Goal: Find specific page/section: Find specific page/section

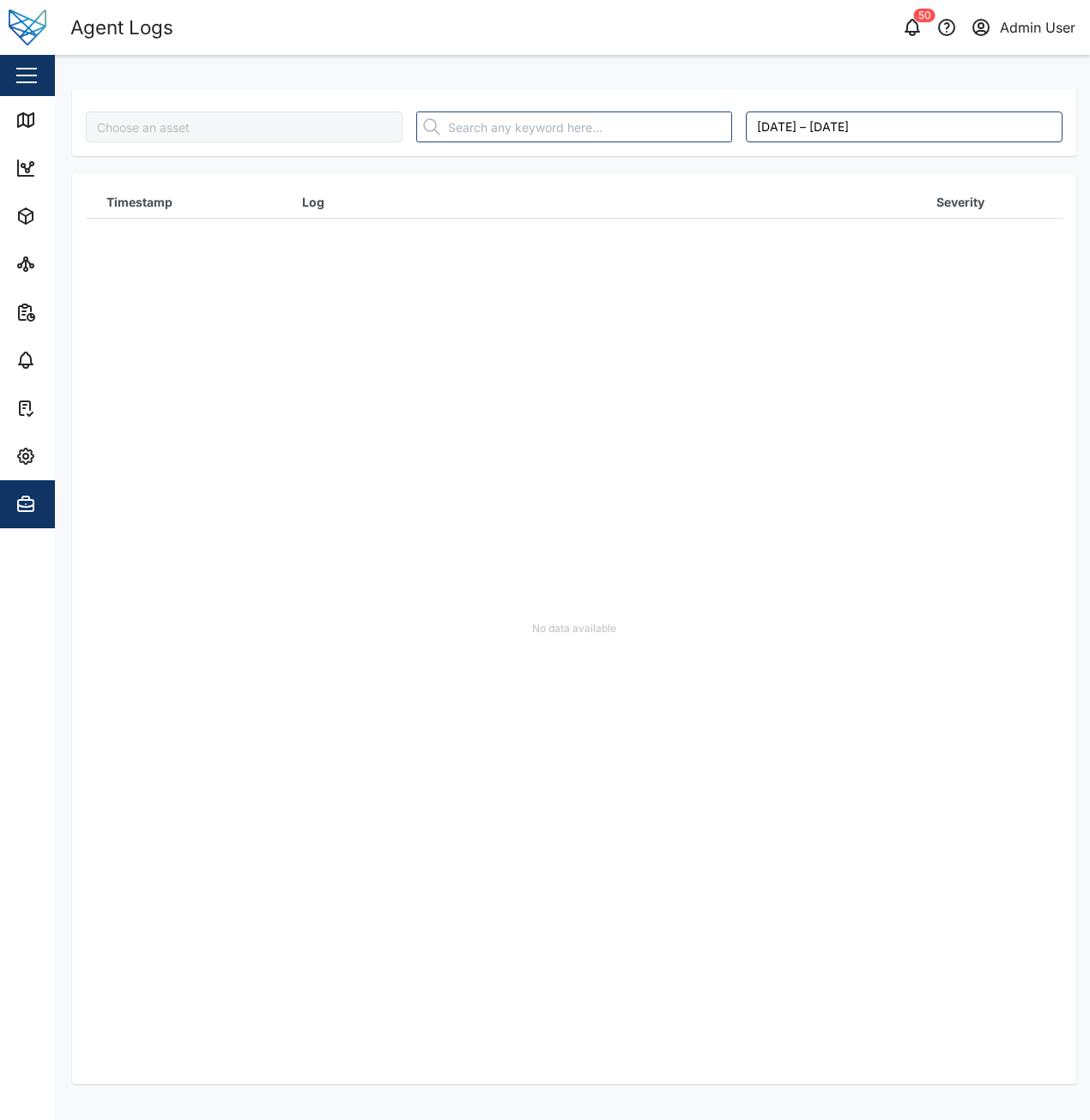
type input "[PERSON_NAME]"
drag, startPoint x: 822, startPoint y: 329, endPoint x: 839, endPoint y: 316, distance: 21.4
click at [822, 329] on div "No data available" at bounding box center [574, 628] width 977 height 911
click at [859, 621] on div "No data available" at bounding box center [574, 628] width 977 height 911
click at [502, 473] on div "No data available" at bounding box center [574, 628] width 977 height 911
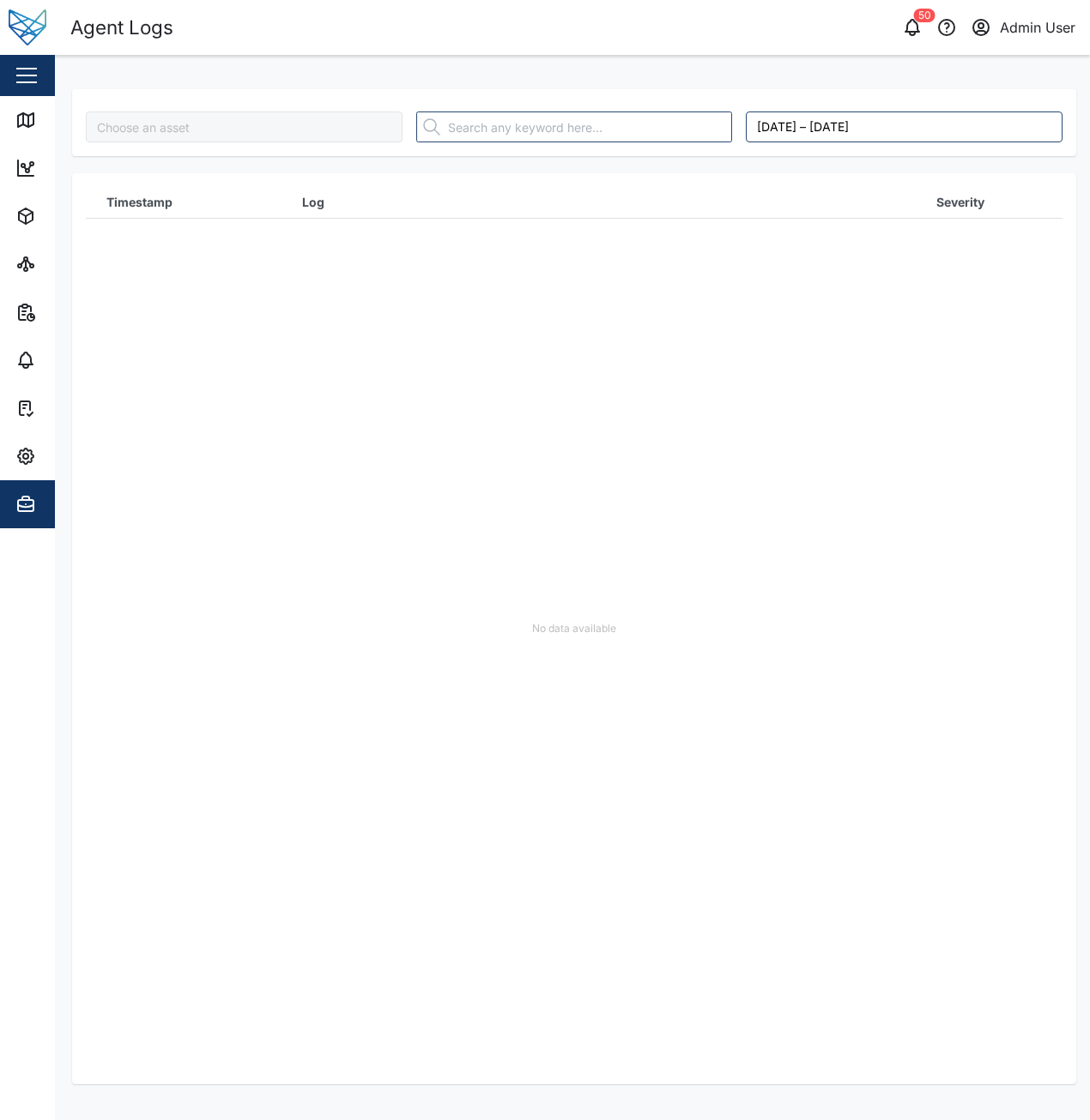
type input "Adam Tank"
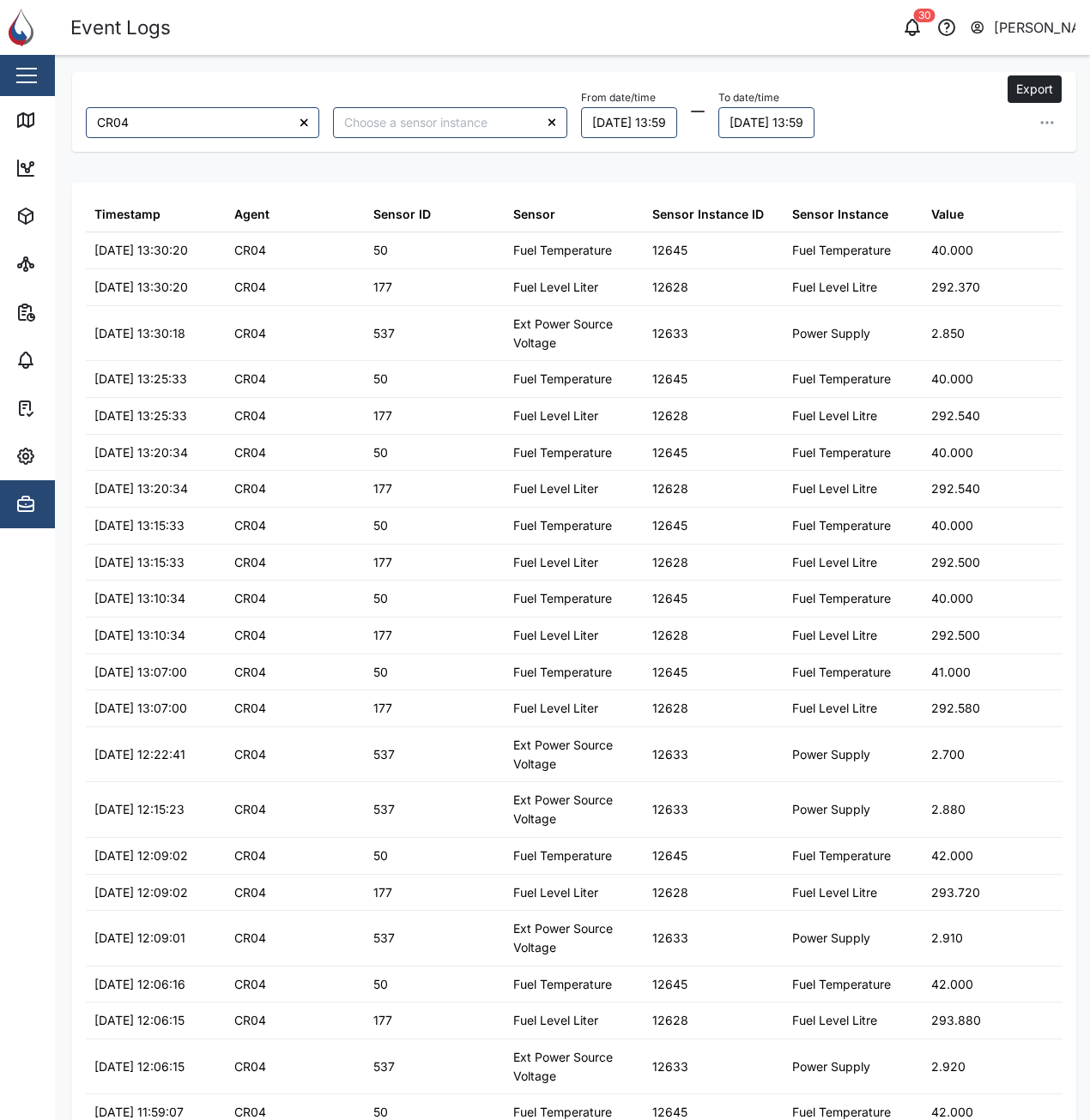
click at [1039, 116] on icon "button" at bounding box center [1047, 123] width 17 height 17
click at [940, 239] on span "Export all as CSV" at bounding box center [908, 238] width 101 height 29
click at [490, 26] on div "Event Logs" at bounding box center [321, 29] width 503 height 30
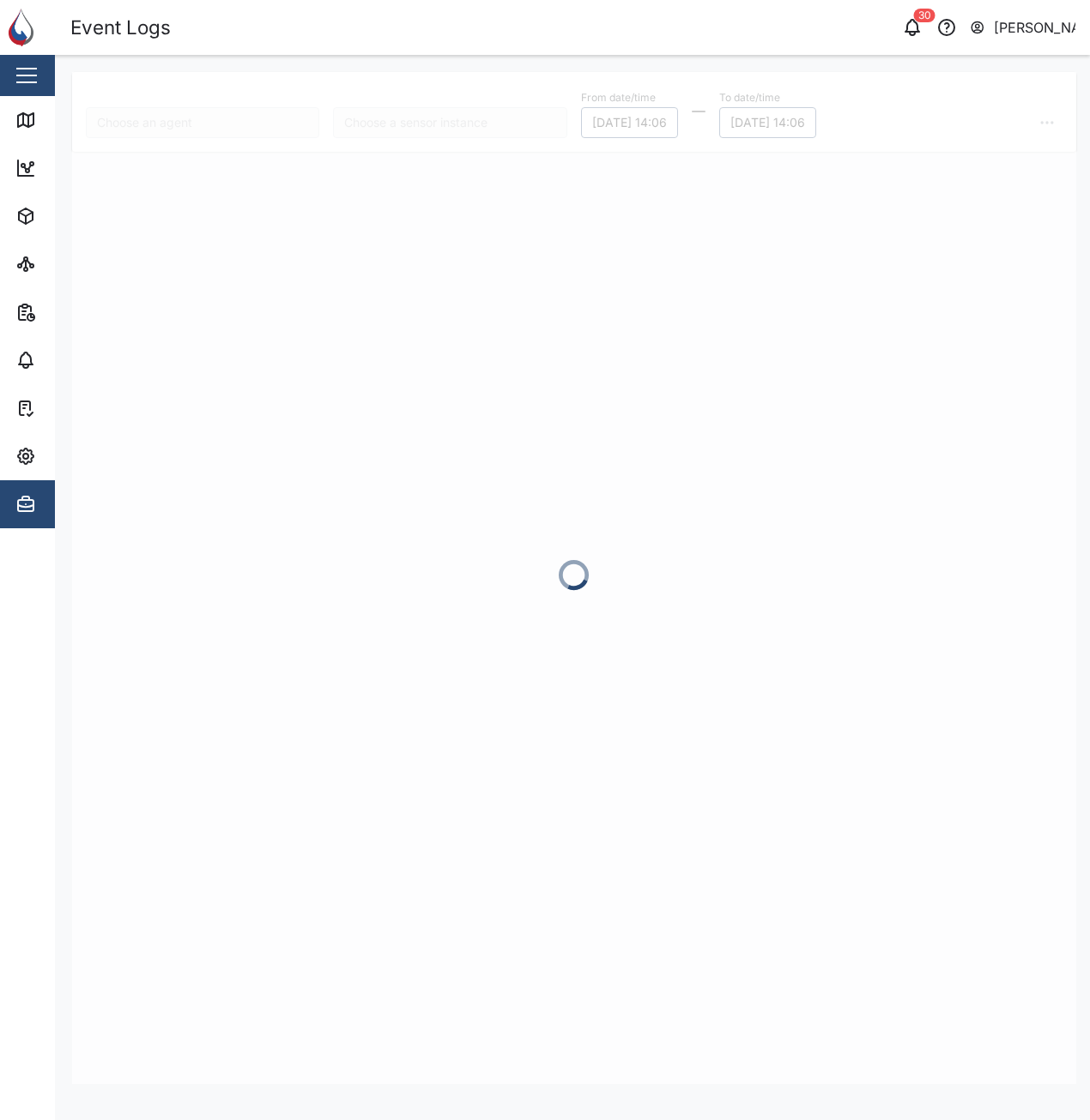
type input "CR04"
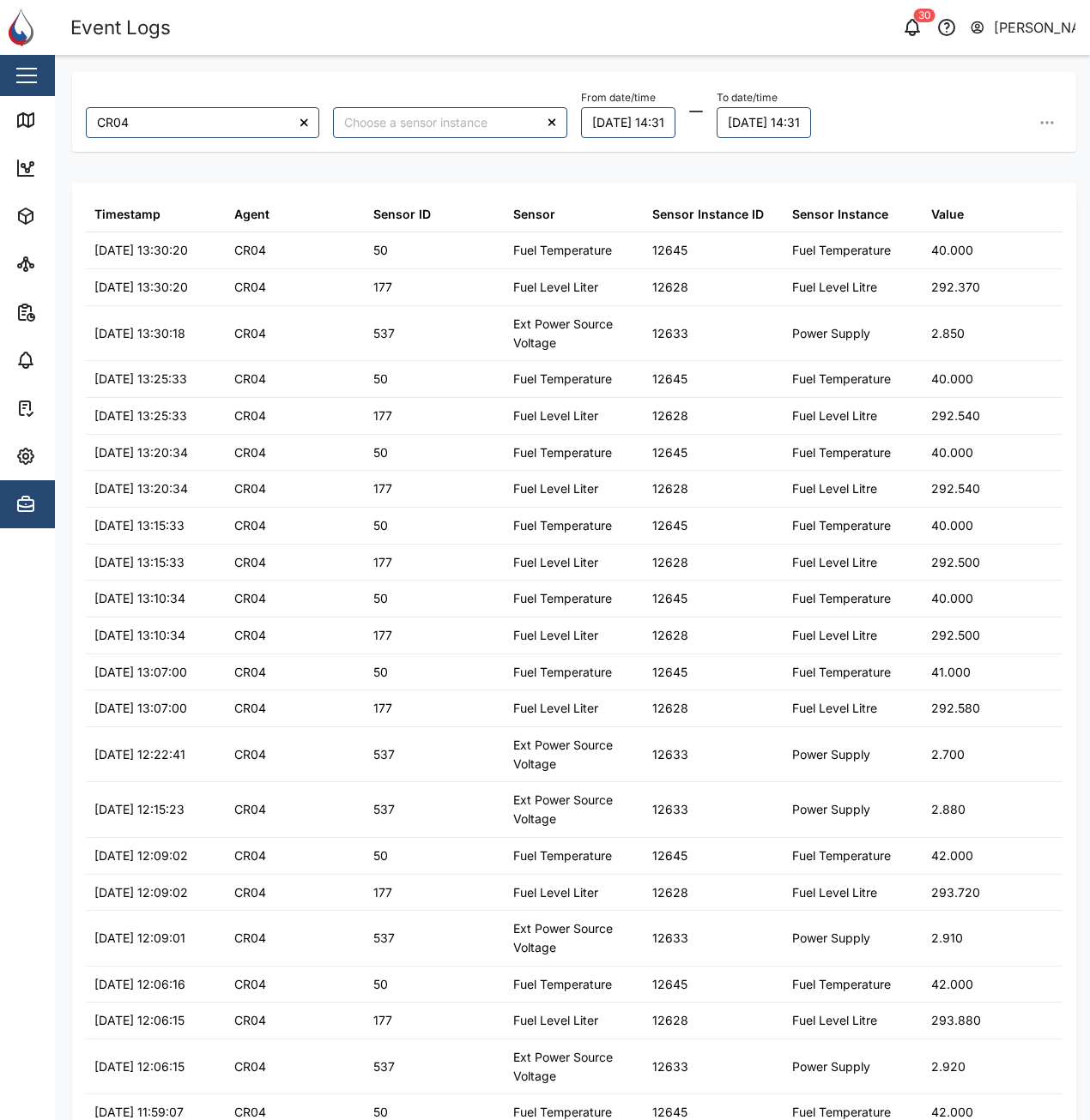
click at [930, 121] on div "From date/time 20/08/2025 14:31 To date/time 21/08/2025 14:31" at bounding box center [822, 111] width 481 height 52
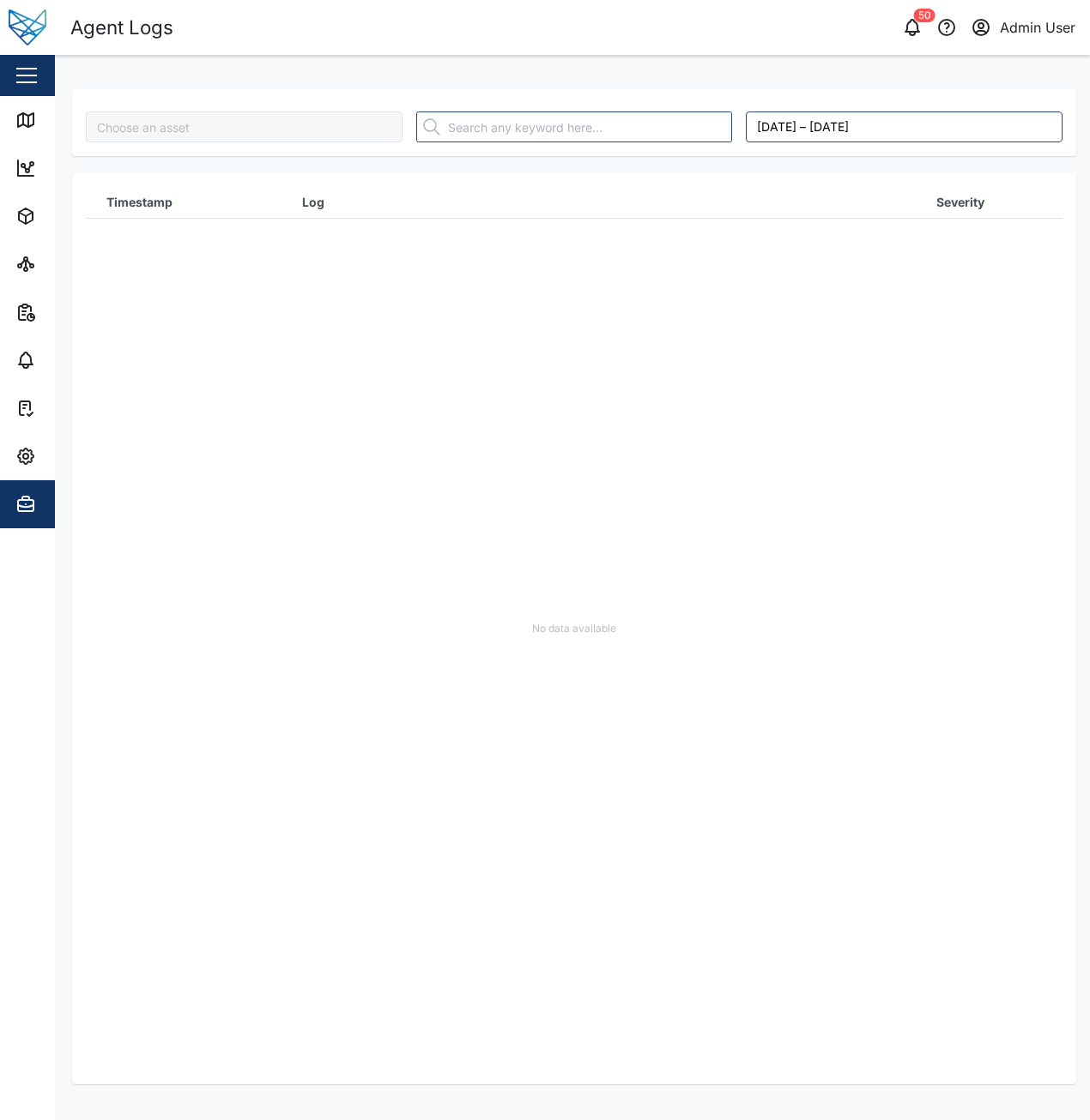
type input "[PERSON_NAME]"
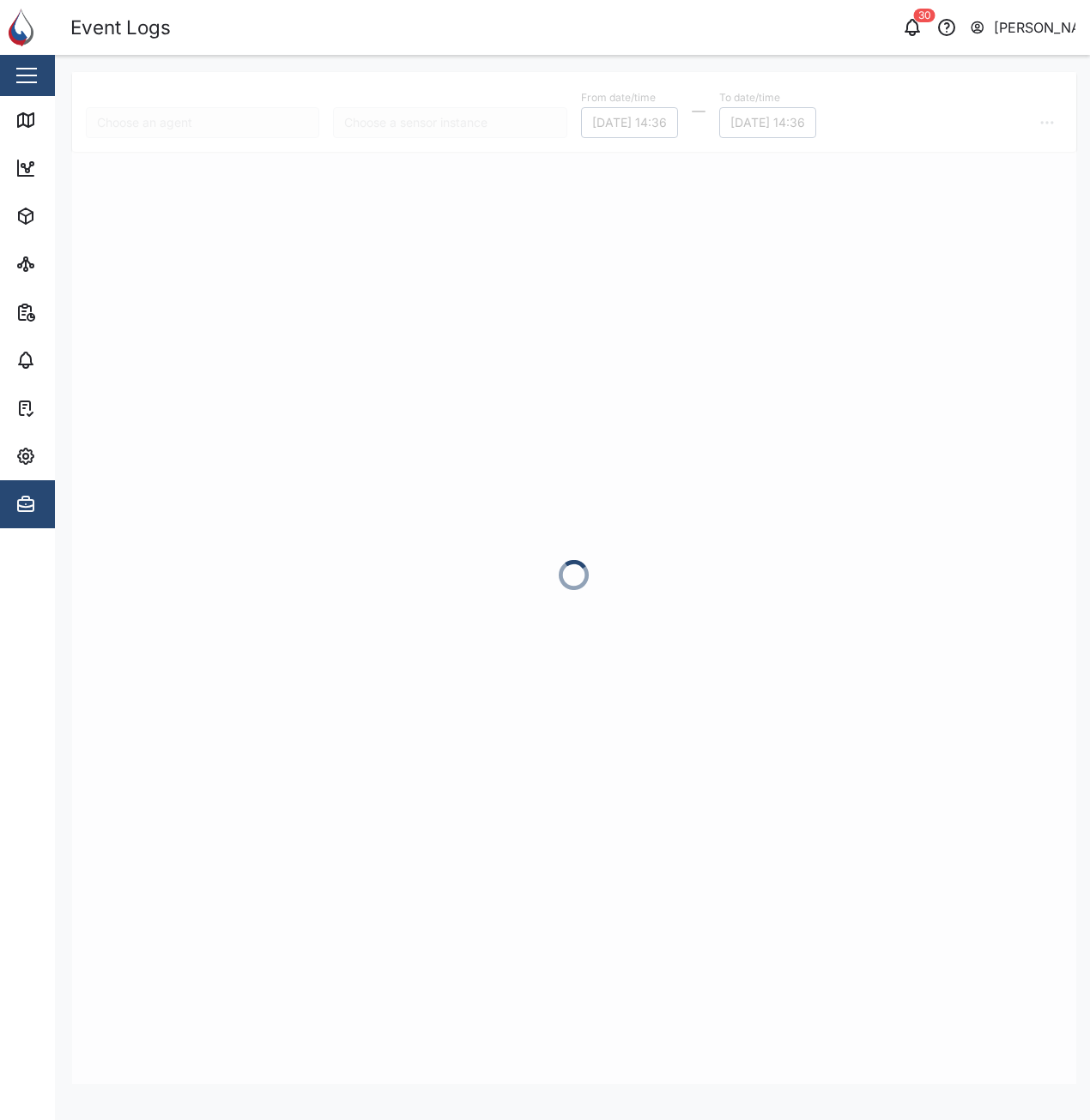
type input "CR04"
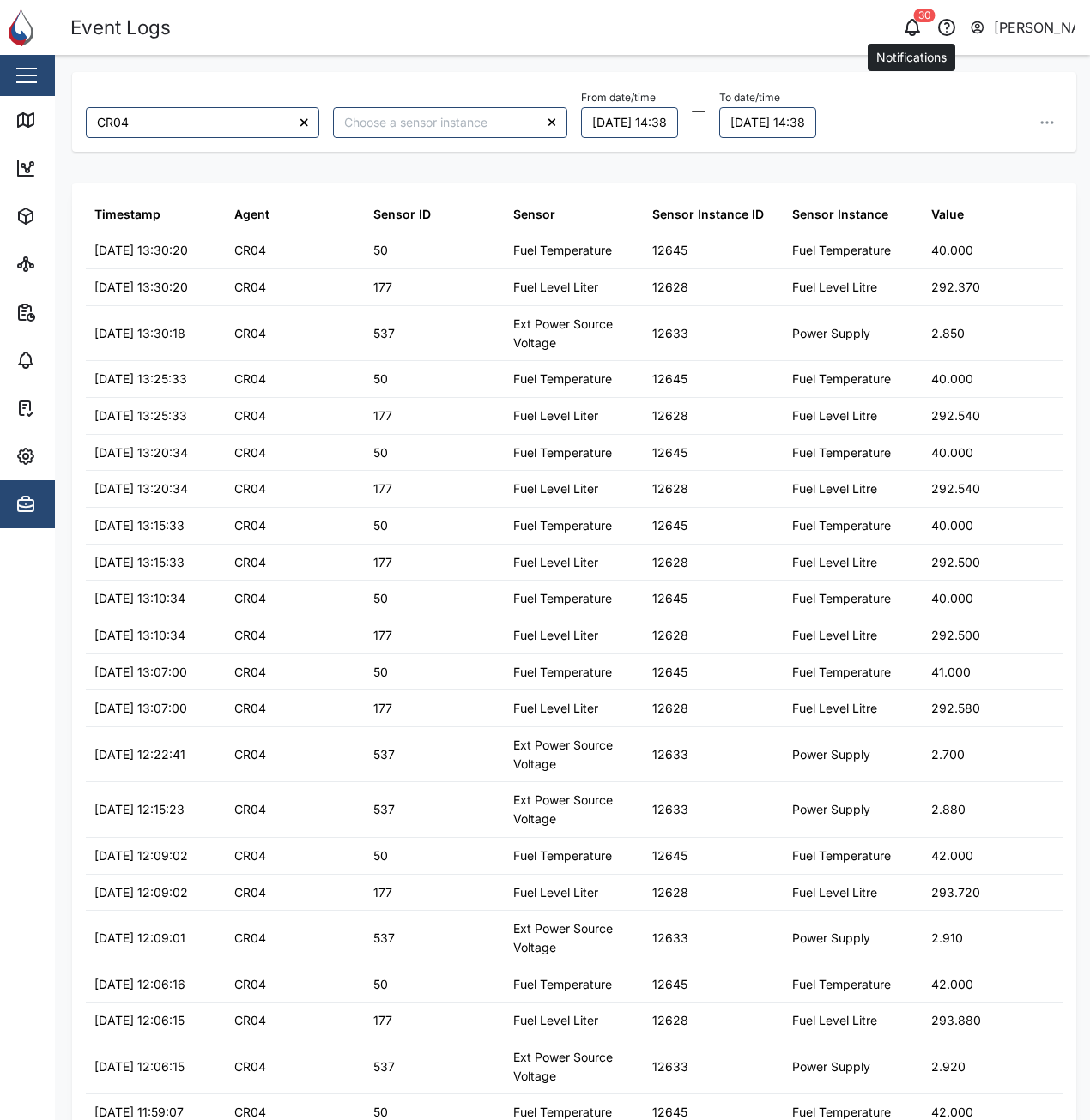
click at [909, 24] on icon "button" at bounding box center [912, 28] width 21 height 21
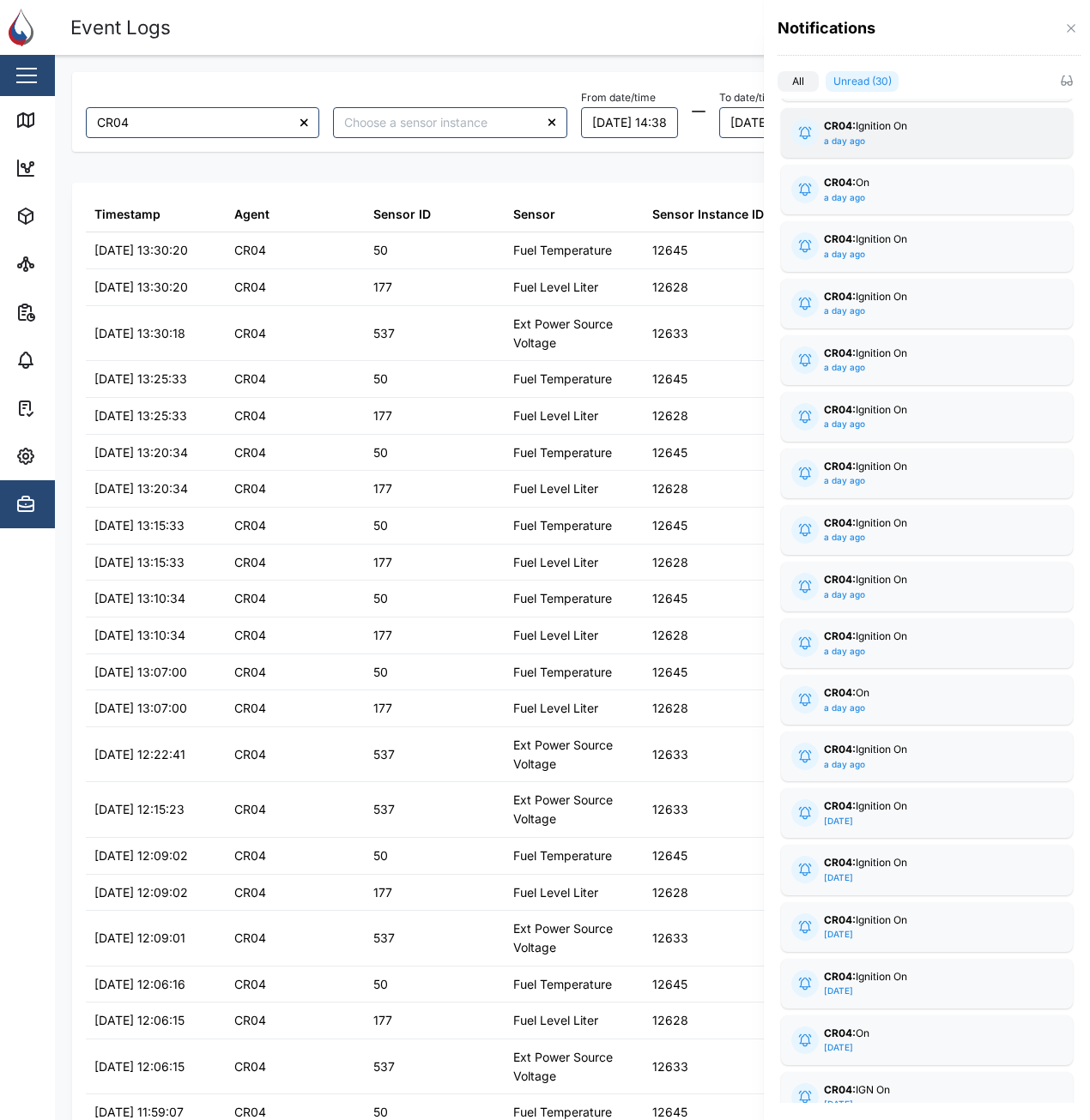
scroll to position [697, 0]
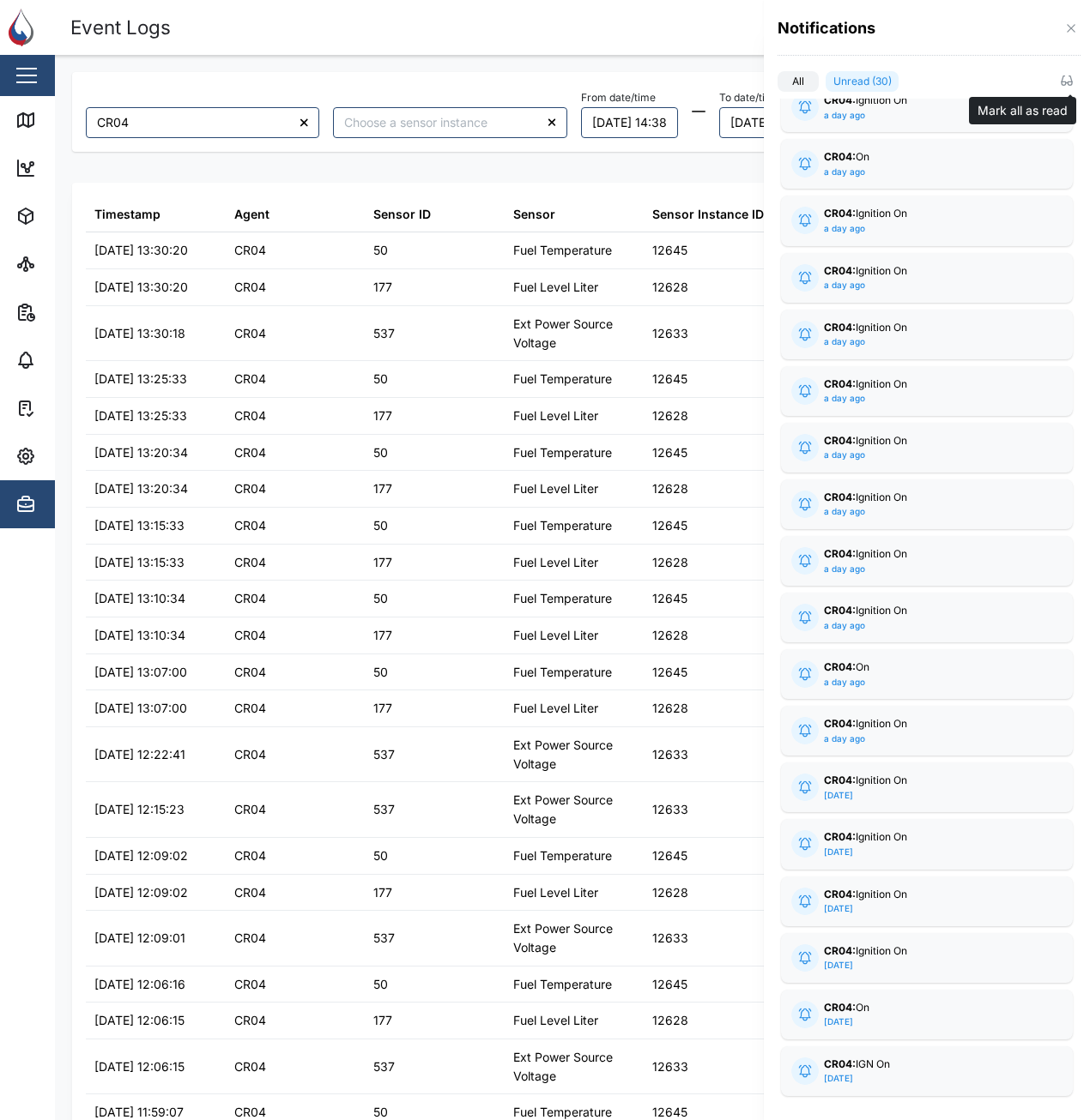
click at [1064, 76] on icon "button" at bounding box center [1066, 81] width 13 height 13
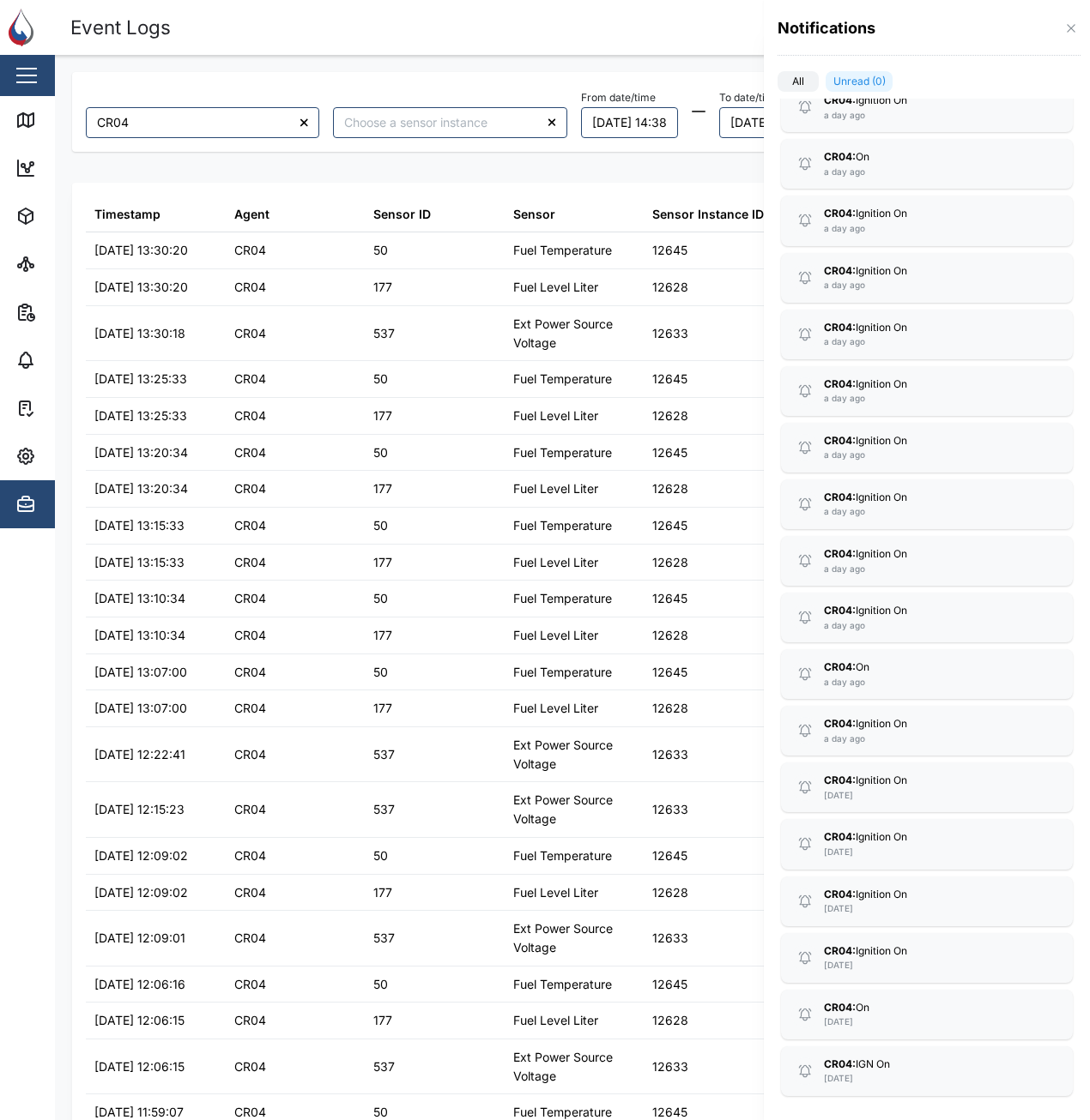
click at [708, 28] on div at bounding box center [545, 560] width 1090 height 1120
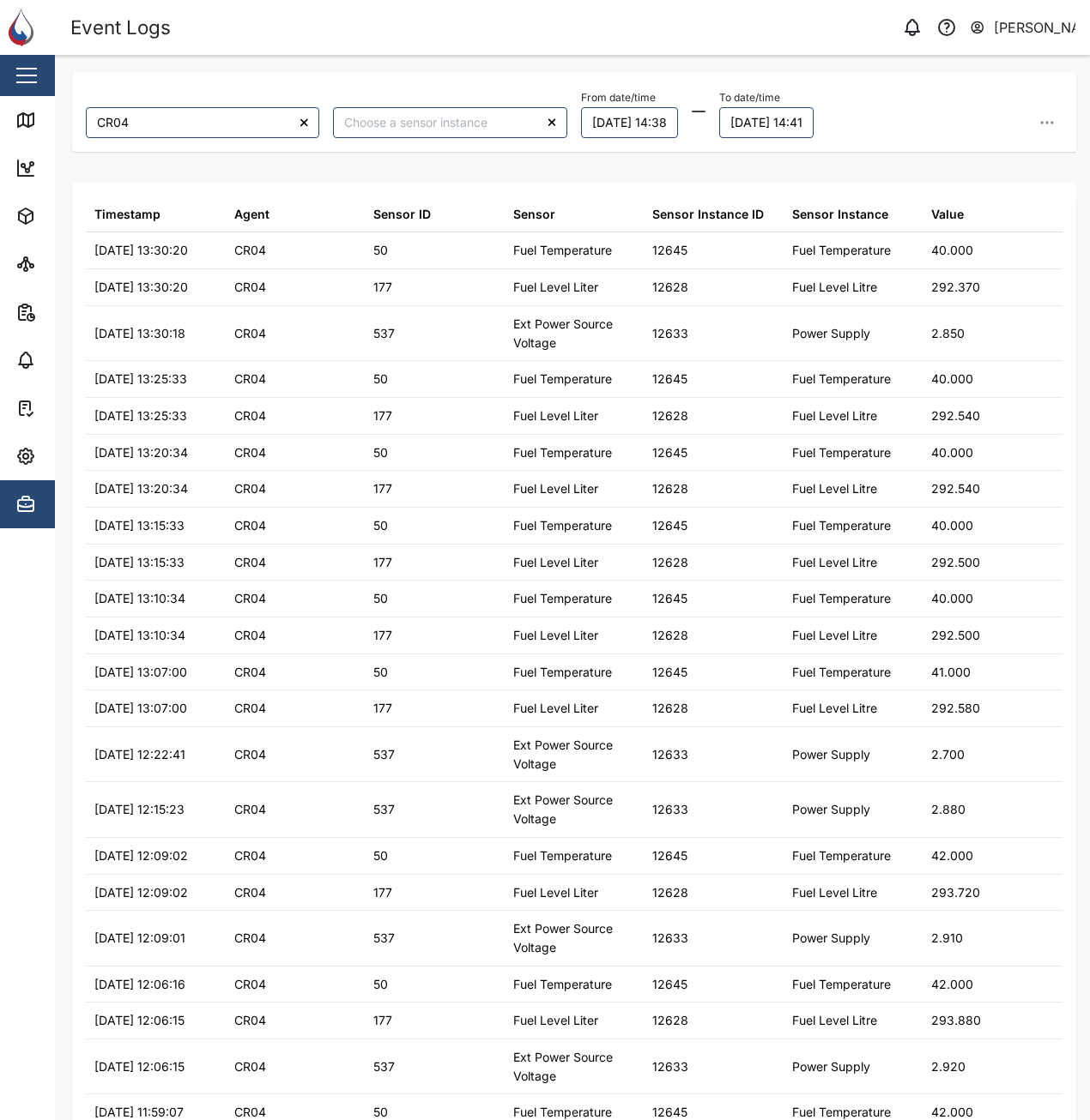
click at [668, 18] on div "0 Adam Kerepa" at bounding box center [838, 27] width 503 height 24
type input "CR04"
click at [681, 59] on div "CR04 From date/time 20/08/2025 14:48 To date/time 21/08/2025 15:06 Timestamp Ag…" at bounding box center [573, 72] width 1035 height 34
type input "CR04"
click at [652, 29] on div "0 Adam Kerepa" at bounding box center [838, 27] width 503 height 24
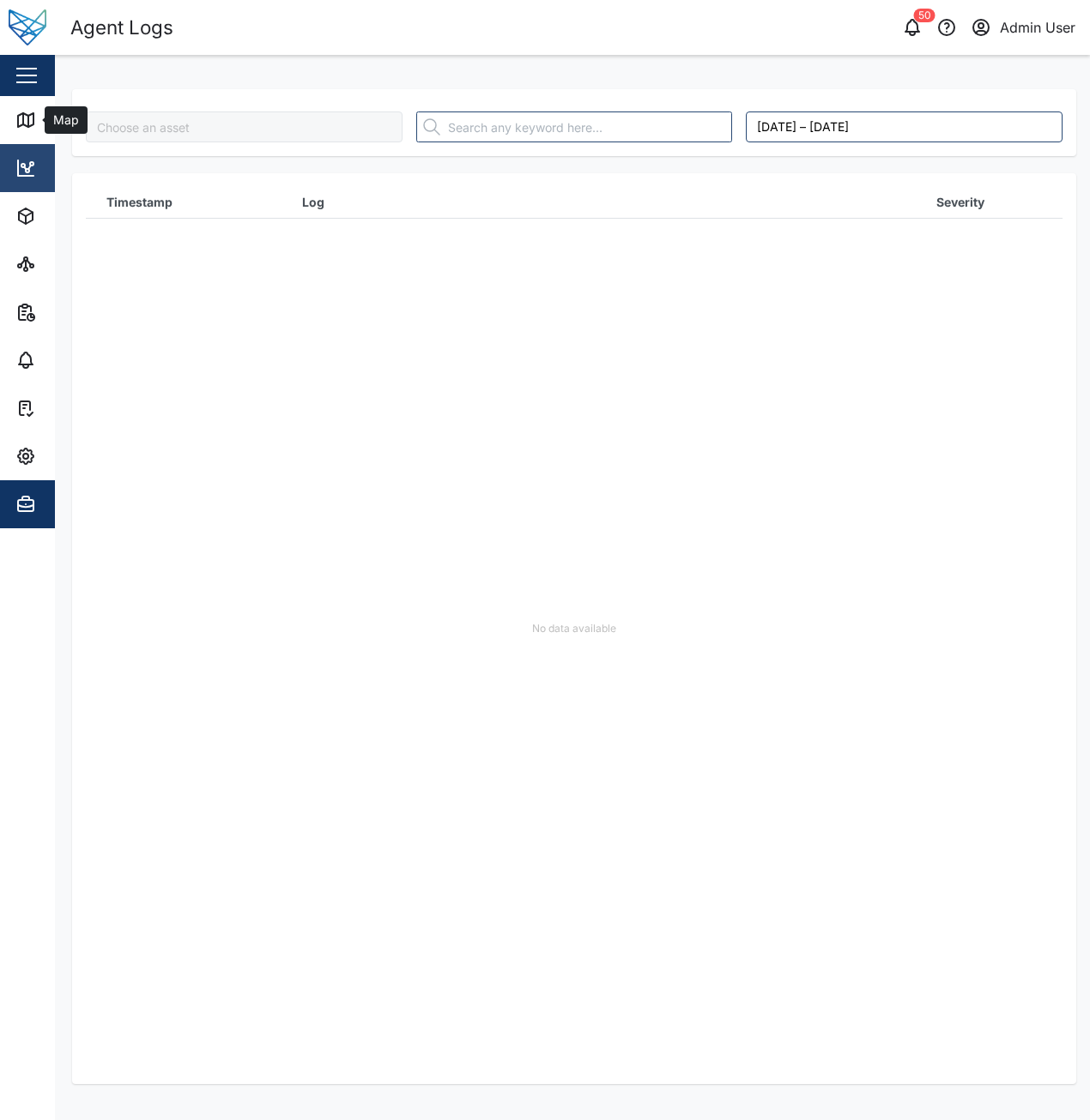
type input "[PERSON_NAME]"
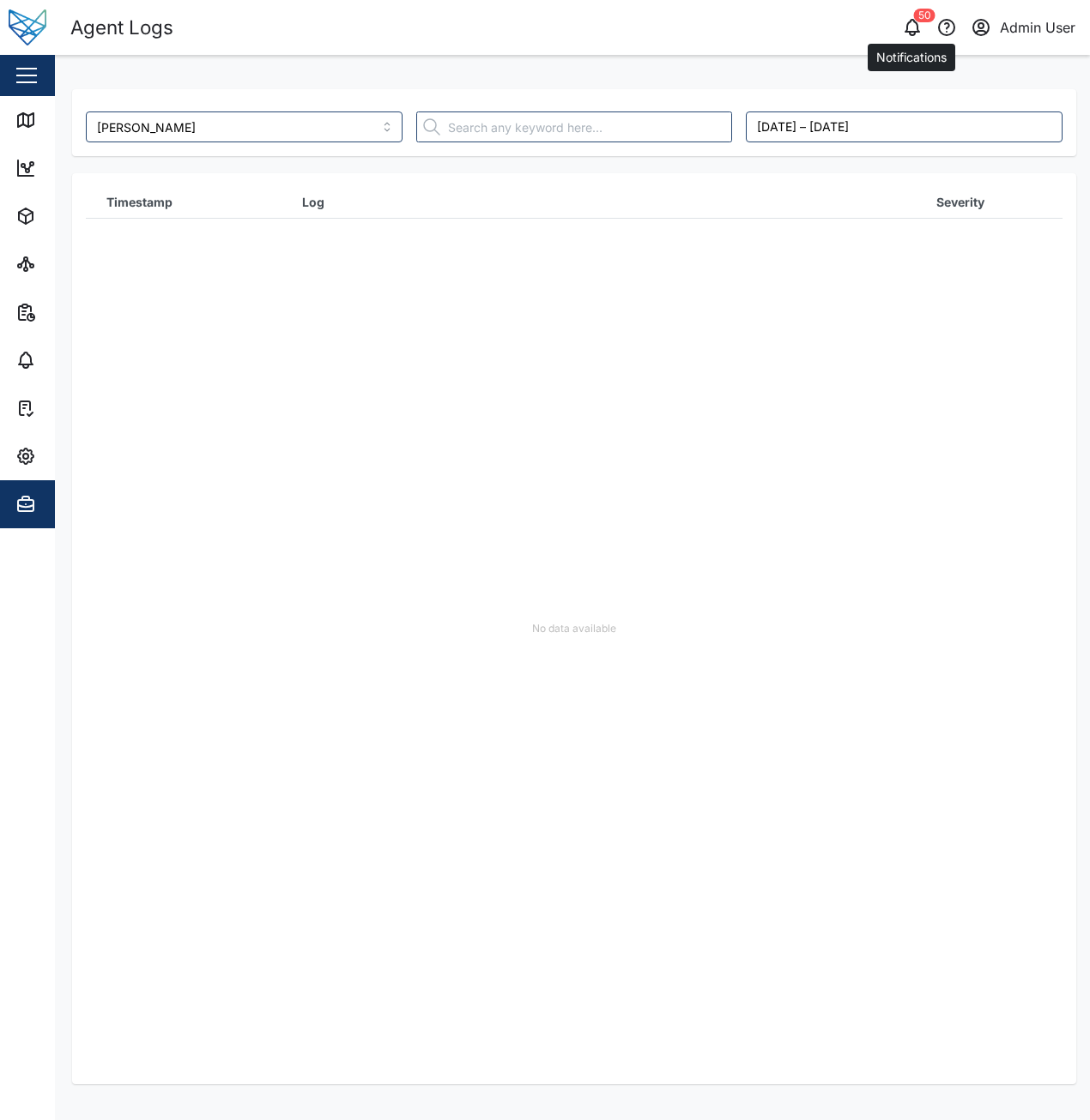
click at [912, 28] on icon "button" at bounding box center [912, 28] width 21 height 21
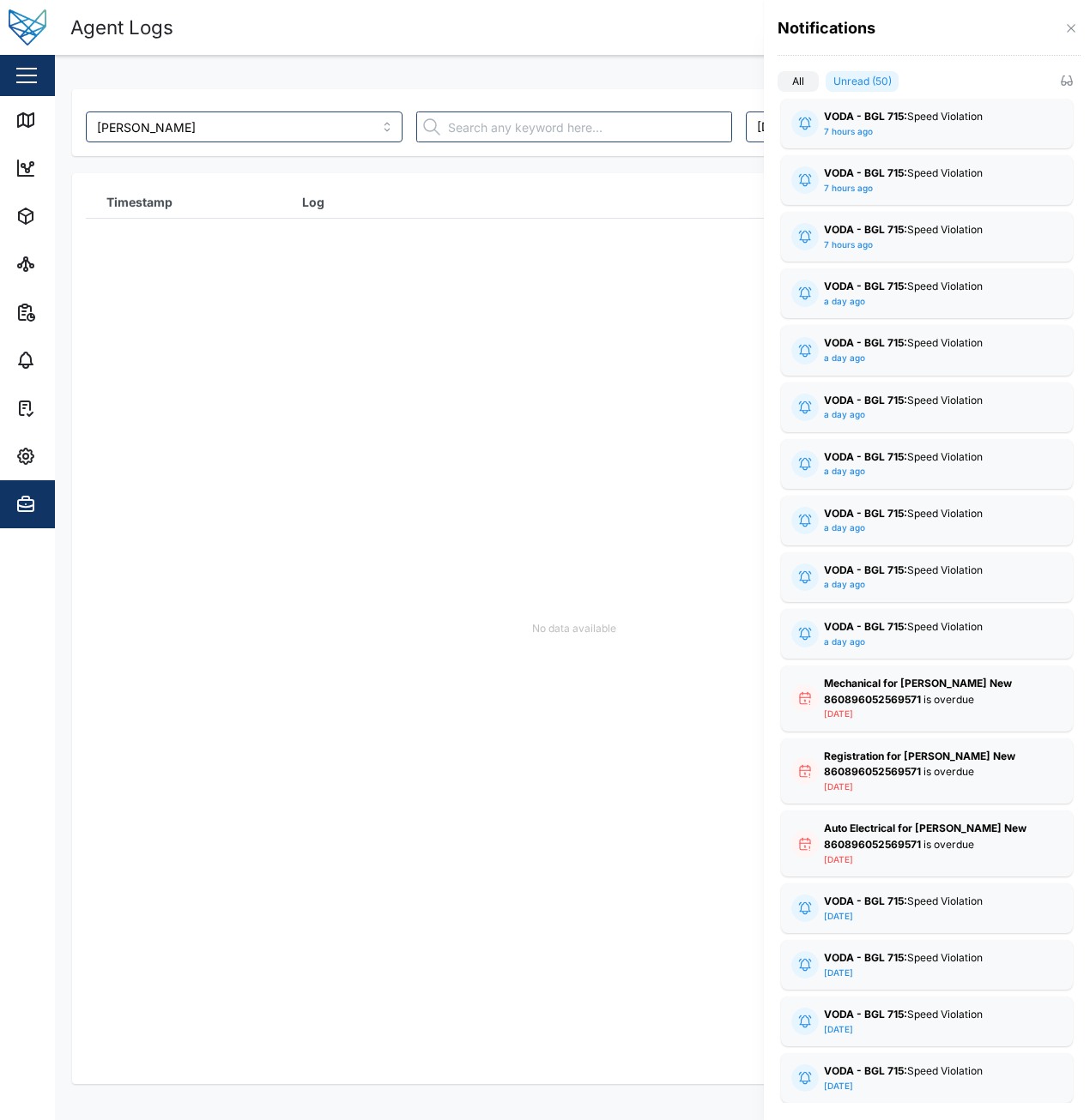
click at [461, 56] on div at bounding box center [545, 560] width 1090 height 1120
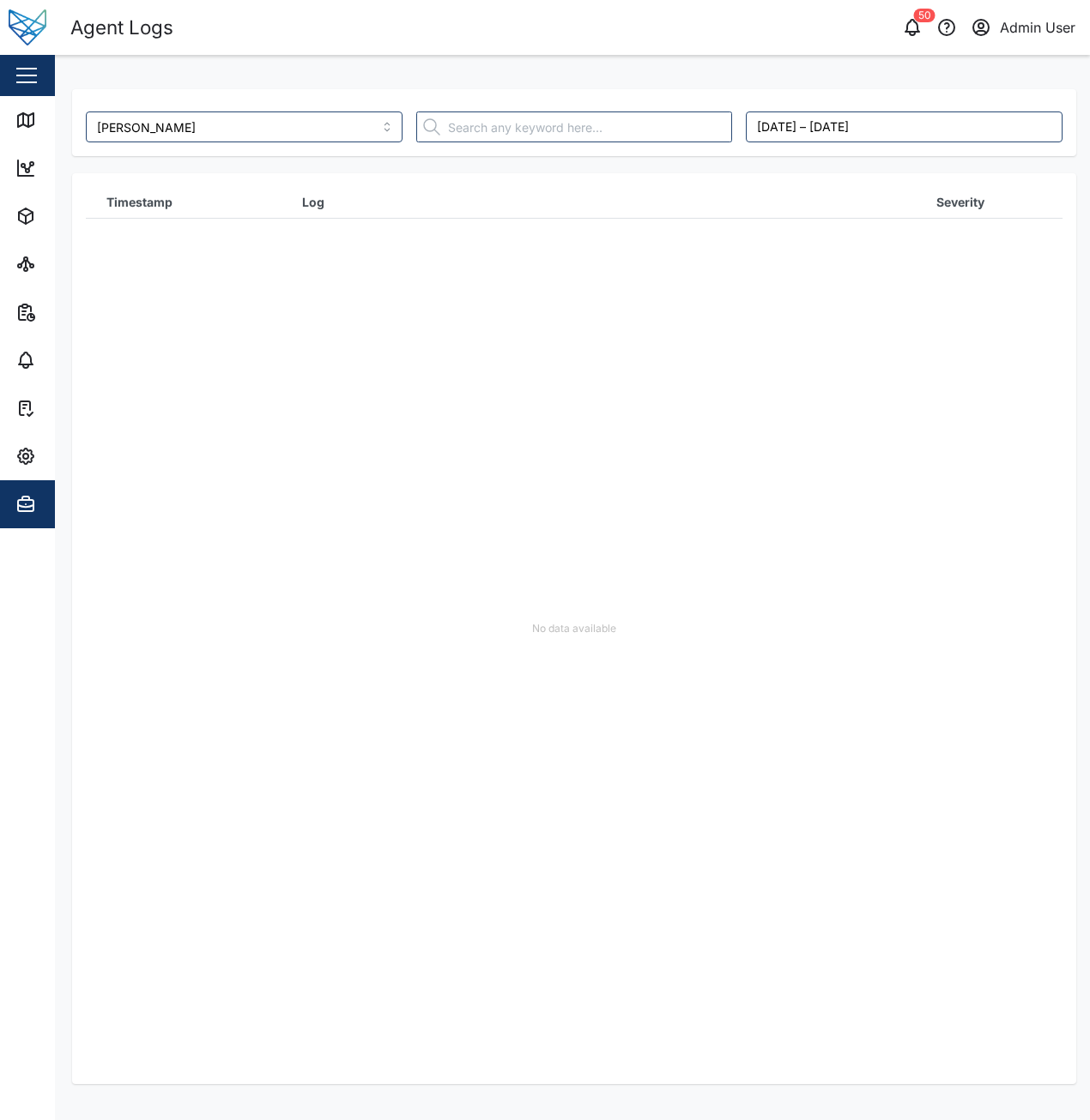
click at [282, 416] on div "No data available" at bounding box center [574, 628] width 977 height 911
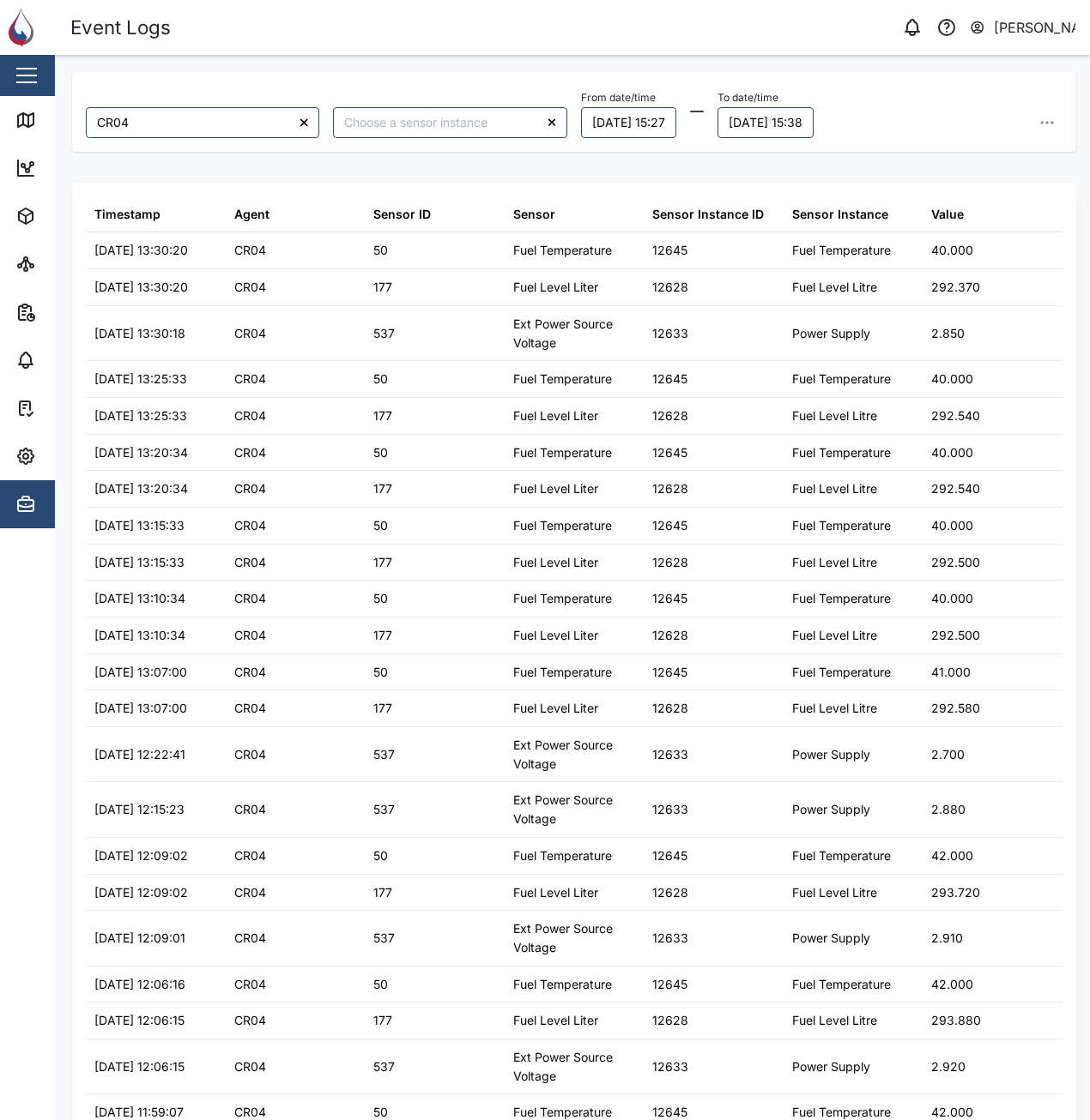
click at [984, 119] on div "From date/time 20/08/2025 15:27 To date/time 21/08/2025 15:38 Export" at bounding box center [822, 111] width 481 height 52
click at [571, 1] on header "Event Logs 0 Adam Kerepa" at bounding box center [545, 28] width 1090 height 55
